Goal: Task Accomplishment & Management: Manage account settings

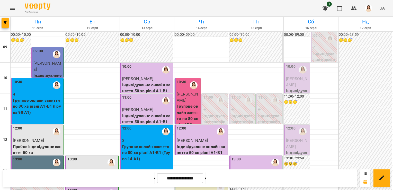
click at [297, 77] on span "[PERSON_NAME]" at bounding box center [296, 81] width 21 height 11
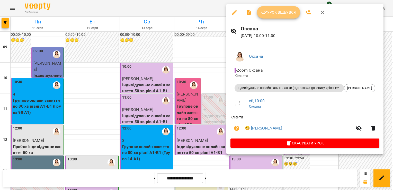
click at [279, 13] on span "Урок відбувся" at bounding box center [278, 12] width 35 height 6
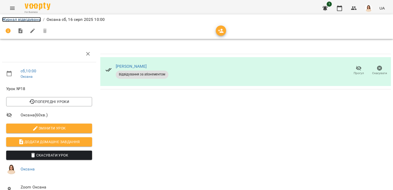
click at [27, 19] on link "Журнал відвідувань" at bounding box center [21, 19] width 39 height 5
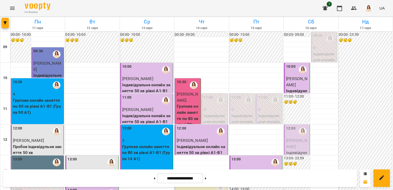
click at [291, 137] on div "12:00" at bounding box center [291, 132] width 10 height 12
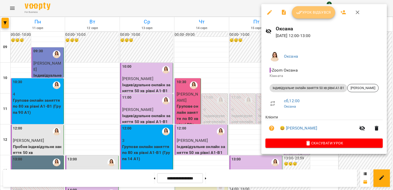
click at [313, 14] on span "Урок відбувся" at bounding box center [313, 12] width 35 height 6
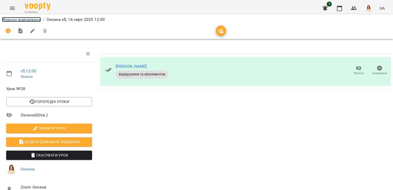
click at [13, 20] on link "Журнал відвідувань" at bounding box center [21, 19] width 39 height 5
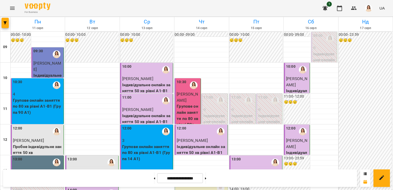
scroll to position [297, 0]
click at [206, 176] on button at bounding box center [205, 177] width 1 height 11
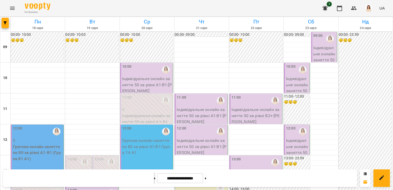
click at [154, 179] on button at bounding box center [154, 177] width 1 height 11
type input "**********"
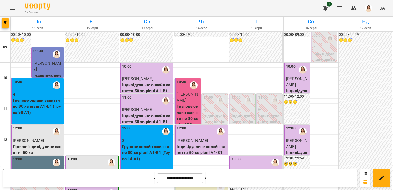
scroll to position [0, 0]
